Goal: Use online tool/utility: Utilize a website feature to perform a specific function

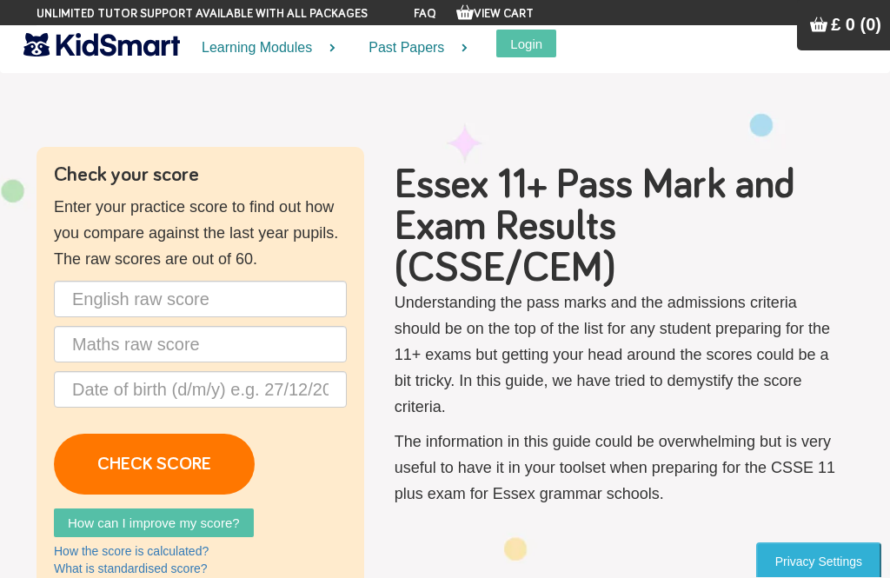
scroll to position [46, 0]
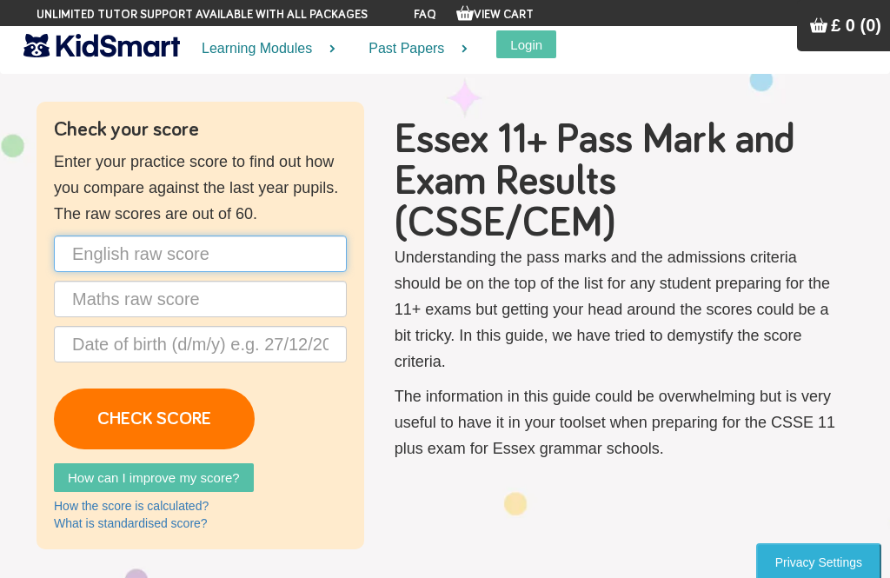
click at [250, 242] on input "text" at bounding box center [200, 254] width 293 height 37
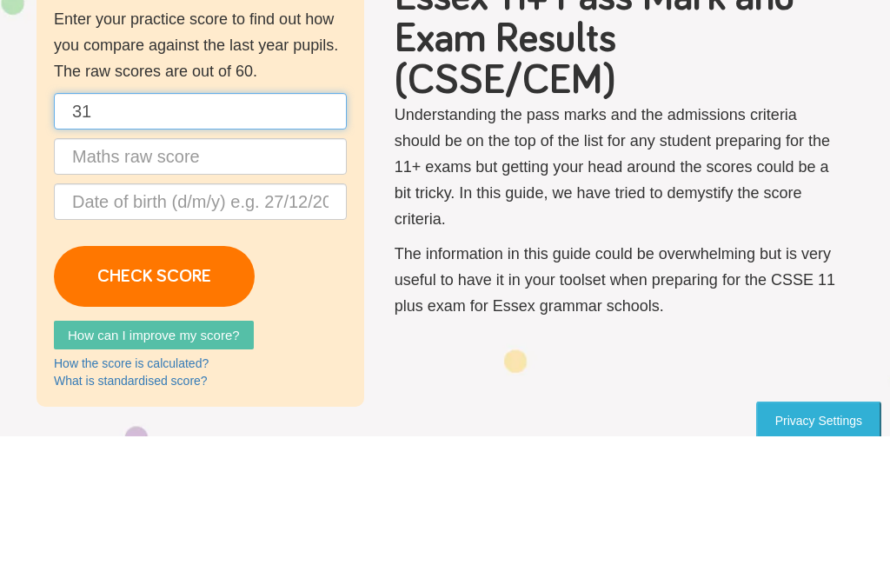
type input "31"
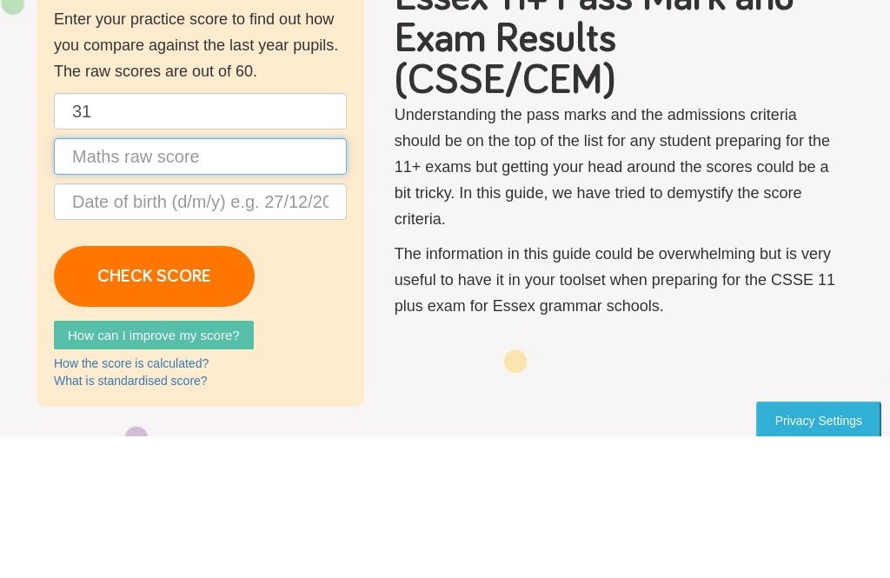
click at [237, 281] on input "text" at bounding box center [200, 299] width 293 height 37
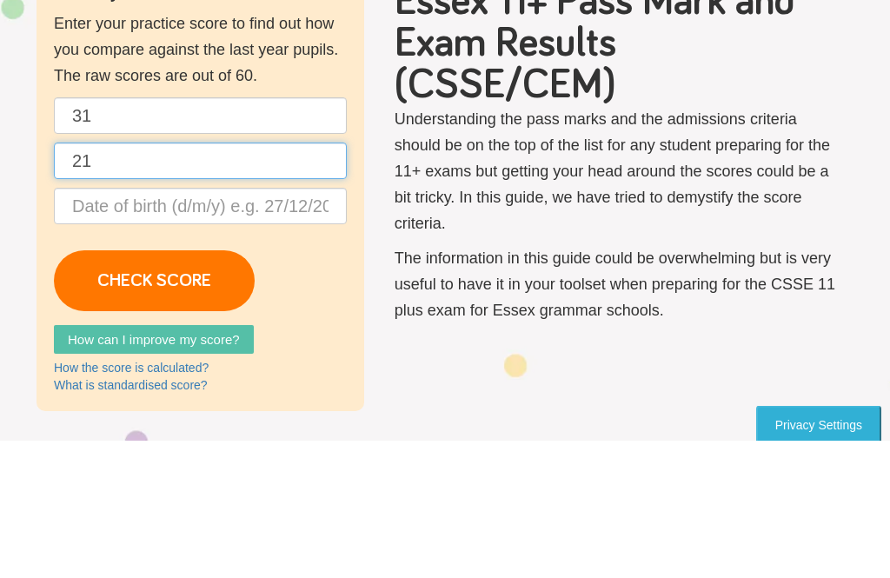
type input "21"
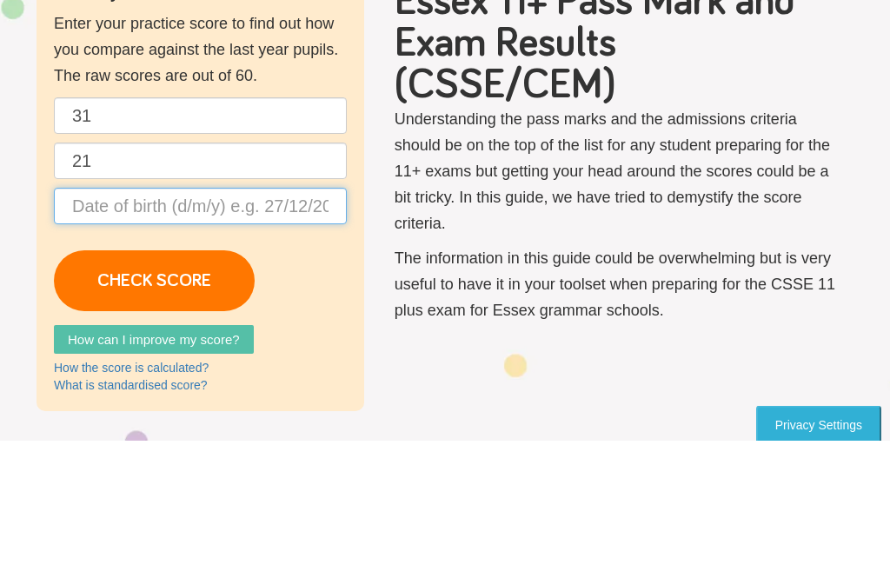
click at [296, 326] on input "text" at bounding box center [200, 344] width 293 height 37
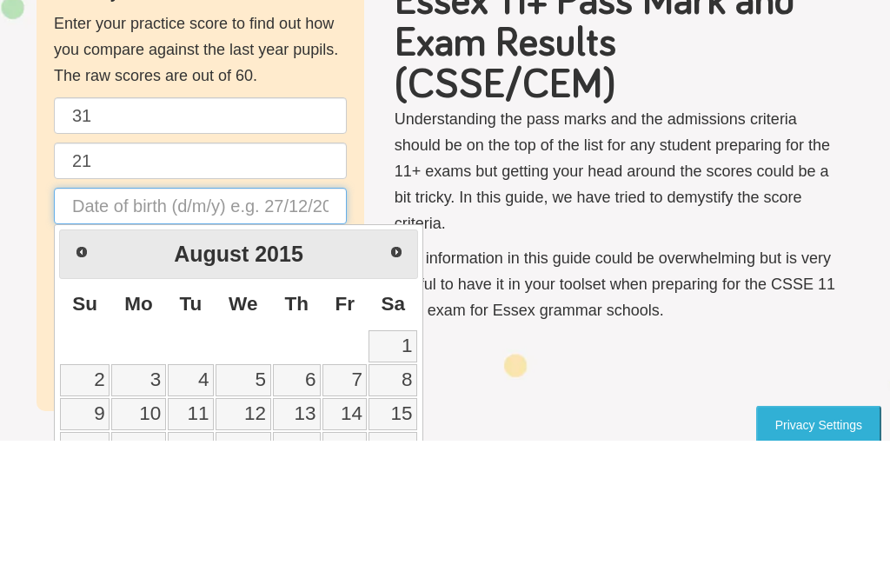
click at [292, 326] on input "text" at bounding box center [200, 344] width 293 height 37
click at [301, 326] on input "text" at bounding box center [200, 344] width 293 height 37
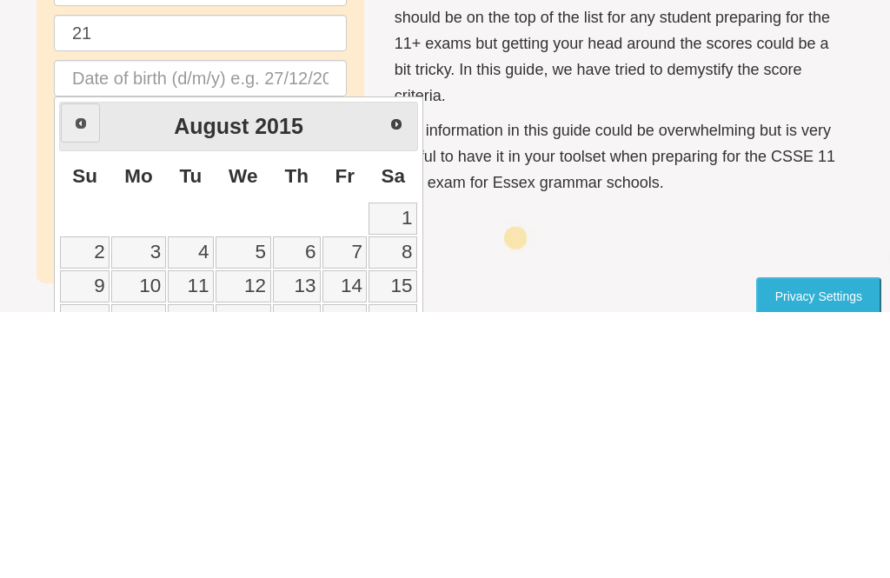
click at [71, 369] on link "Prev" at bounding box center [80, 388] width 39 height 39
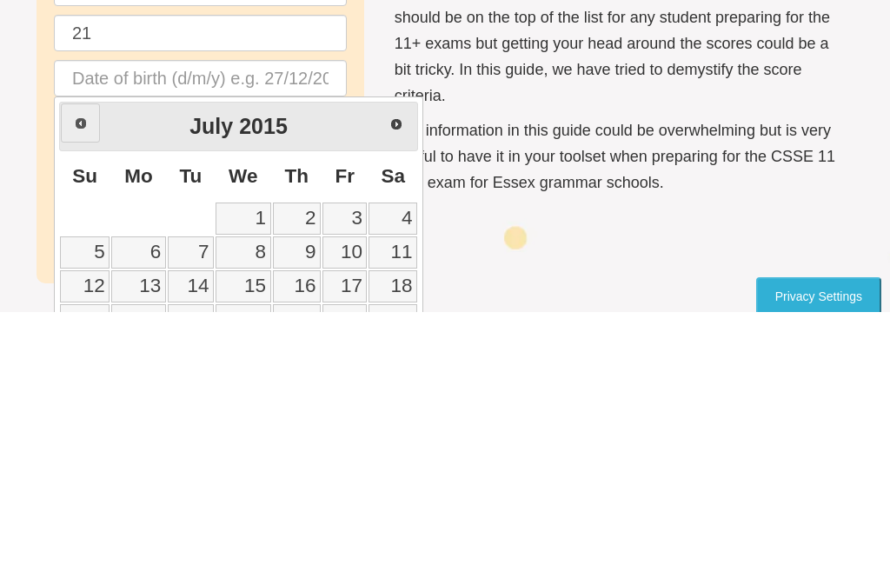
click at [70, 369] on link "Prev" at bounding box center [80, 388] width 39 height 39
click at [77, 370] on link "Prev" at bounding box center [81, 389] width 39 height 39
click at [79, 369] on link "Prev" at bounding box center [80, 388] width 39 height 39
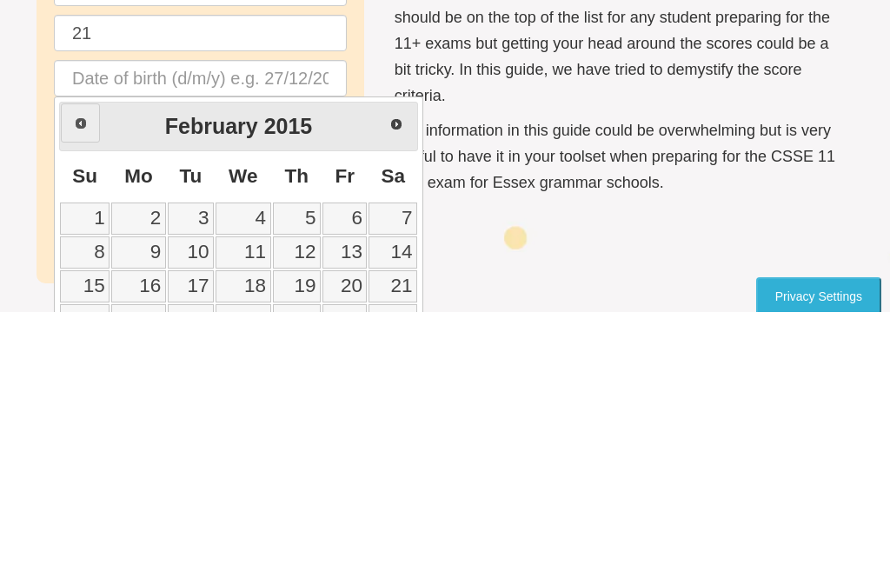
click at [78, 382] on span "Prev" at bounding box center [81, 389] width 14 height 14
click at [86, 383] on span "Prev" at bounding box center [82, 390] width 14 height 14
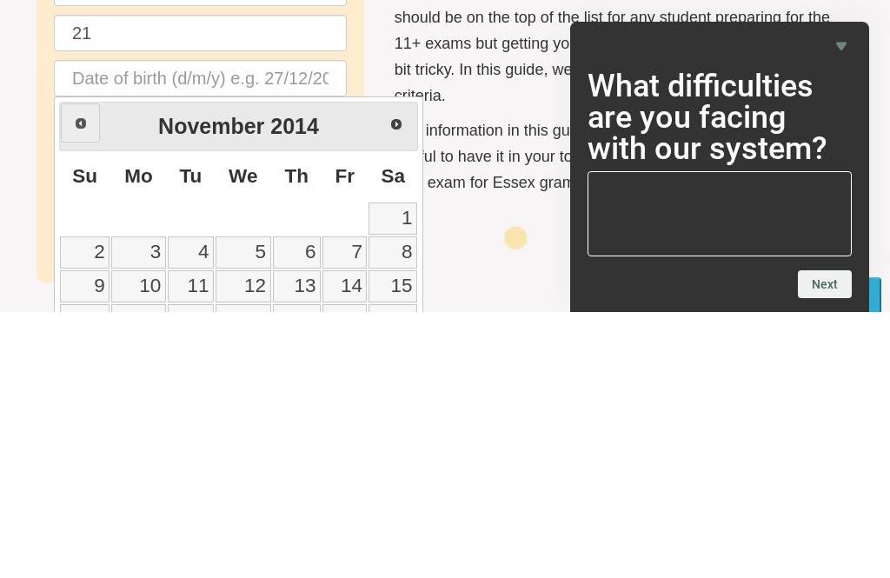
click at [87, 382] on span "Prev" at bounding box center [81, 389] width 14 height 14
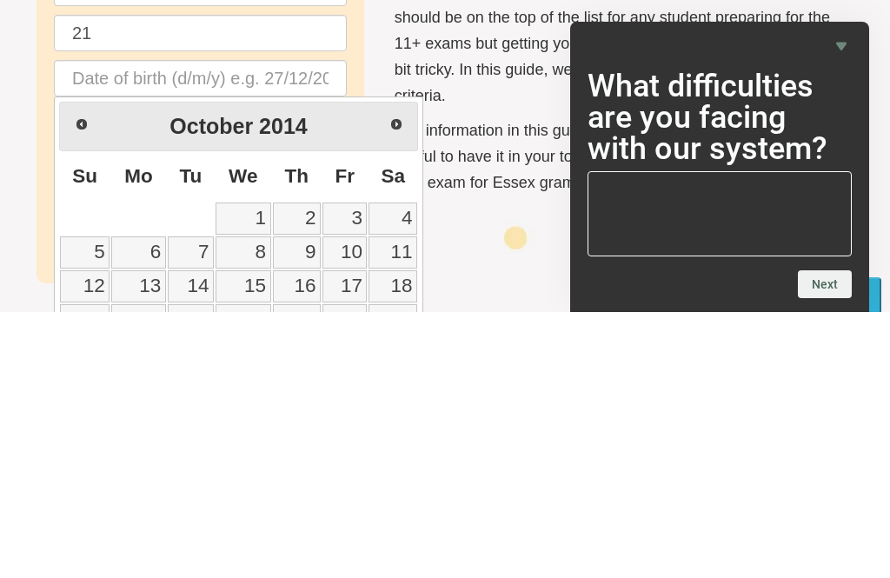
click at [71, 370] on link "Prev" at bounding box center [81, 389] width 39 height 39
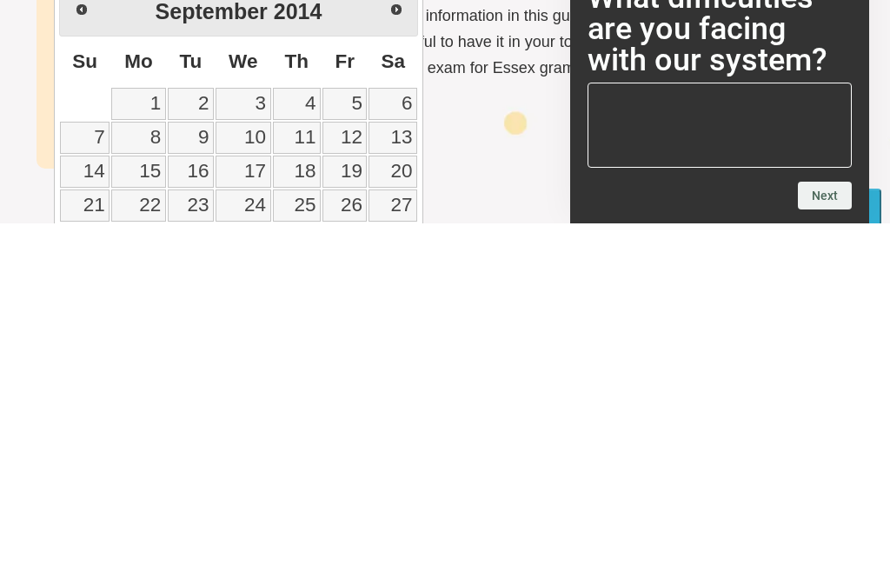
click at [249, 510] on link "17" at bounding box center [244, 526] width 56 height 32
type input "[DATE]"
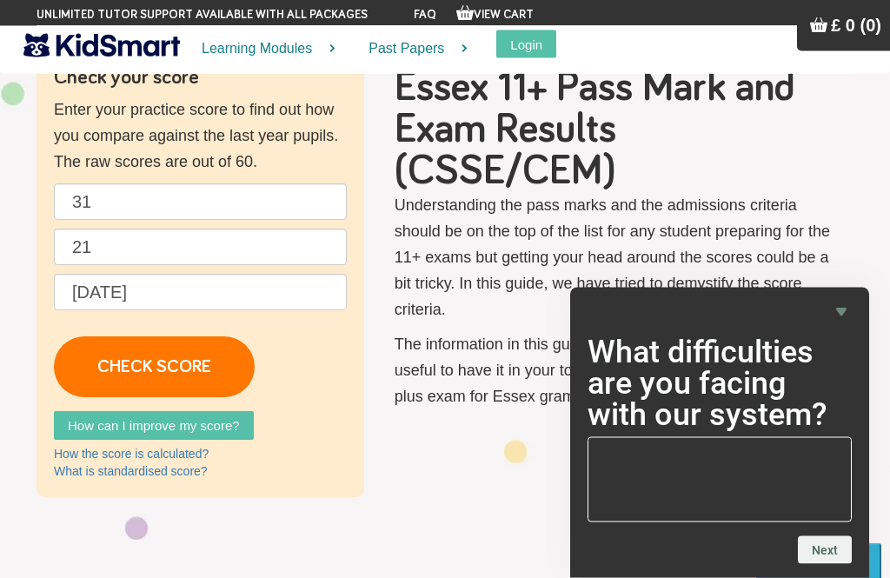
click at [182, 346] on link "CHECK SCORE" at bounding box center [154, 367] width 201 height 61
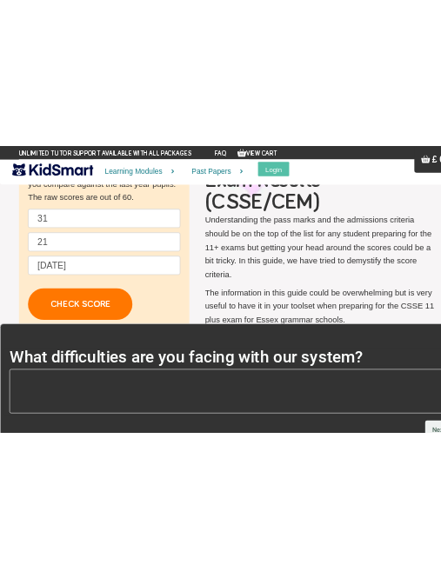
scroll to position [0, 0]
